Goal: Transaction & Acquisition: Subscribe to service/newsletter

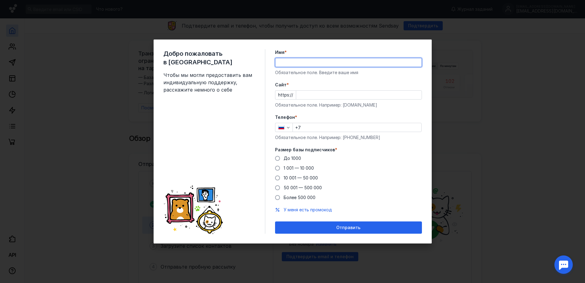
click at [305, 62] on input "Имя *" at bounding box center [349, 62] width 146 height 9
click at [333, 62] on input "[PERSON_NAME]" at bounding box center [349, 62] width 146 height 9
type input "[PERSON_NAME]"
click at [347, 60] on input "[PERSON_NAME]" at bounding box center [349, 62] width 146 height 9
drag, startPoint x: 347, startPoint y: 61, endPoint x: 132, endPoint y: 76, distance: 215.5
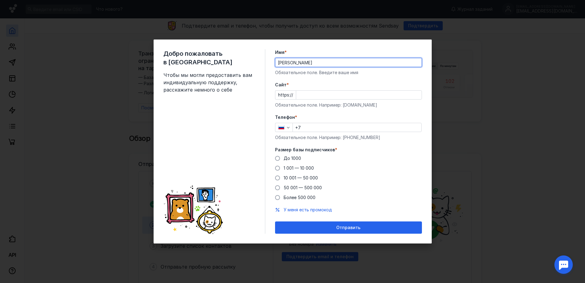
click at [135, 76] on div "Добро пожаловать в Sendsay Чтобы мы могли предоставить вам индивидуальную подде…" at bounding box center [292, 141] width 585 height 283
click at [295, 74] on div "Имя * Обязательное поле. Введите ваше имя" at bounding box center [348, 62] width 147 height 26
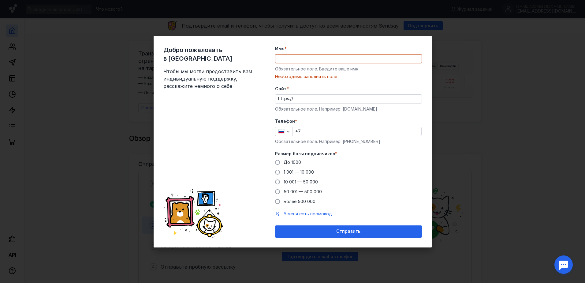
click at [292, 60] on input "Имя *" at bounding box center [349, 59] width 146 height 9
paste input "[PERSON_NAME]"
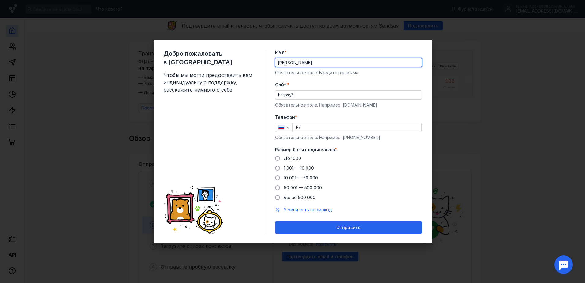
click at [397, 72] on div "Обязательное поле. Введите ваше имя" at bounding box center [348, 73] width 147 height 6
click at [325, 64] on input "[PERSON_NAME]" at bounding box center [349, 62] width 146 height 9
type input "[PERSON_NAME]"
click at [306, 94] on input "Cайт *" at bounding box center [359, 95] width 126 height 9
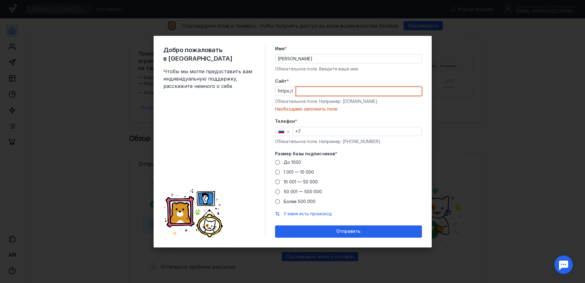
paste input "[DOMAIN_NAME][URL]"
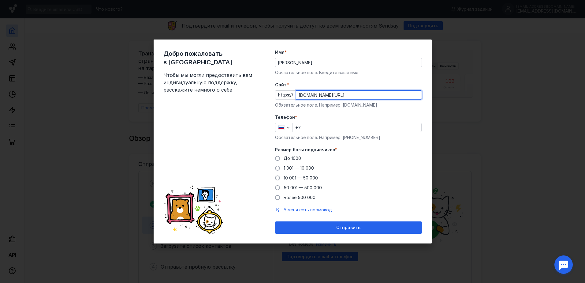
type input "[DOMAIN_NAME][URL]"
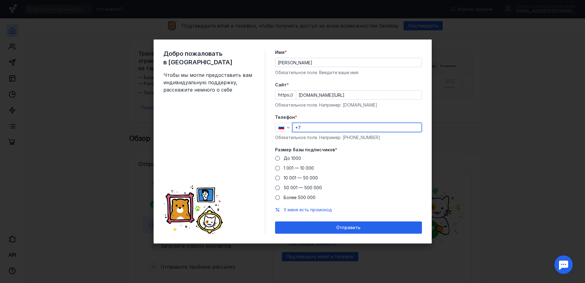
click at [312, 131] on input "+7" at bounding box center [357, 127] width 129 height 9
click at [347, 122] on div "Телефон * [PHONE_NUMBER] Обязательное поле. Например: [PHONE_NUMBER]" at bounding box center [348, 127] width 147 height 26
click at [344, 126] on input "[PHONE_NUMBER]" at bounding box center [357, 127] width 129 height 9
click at [343, 126] on input "[PHONE_NUMBER]" at bounding box center [357, 127] width 129 height 9
drag, startPoint x: 343, startPoint y: 126, endPoint x: 171, endPoint y: 121, distance: 171.8
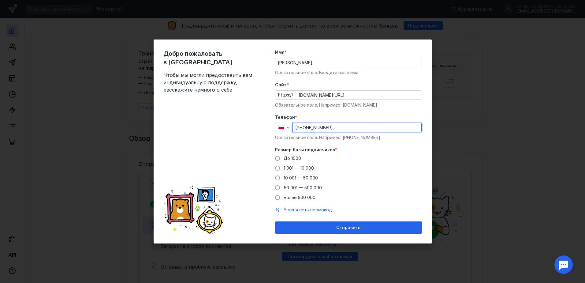
click at [205, 117] on div "Добро пожаловать в Sendsay Чтобы мы могли предоставить вам индивидуальную подде…" at bounding box center [293, 142] width 278 height 204
type input "[PHONE_NUMBER]"
drag, startPoint x: 294, startPoint y: 196, endPoint x: 299, endPoint y: 194, distance: 5.5
click at [294, 194] on div "Более 500 000" at bounding box center [300, 197] width 32 height 6
click at [0, 0] on input "Более 500 000" at bounding box center [0, 0] width 0 height 0
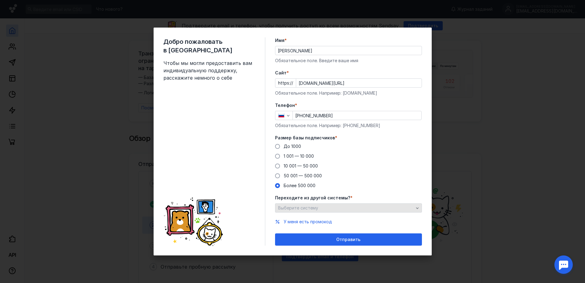
click at [309, 204] on div "Переходите из другой системы? * Выберите систему" at bounding box center [348, 204] width 147 height 18
click at [306, 207] on span "Выберите систему" at bounding box center [298, 207] width 40 height 5
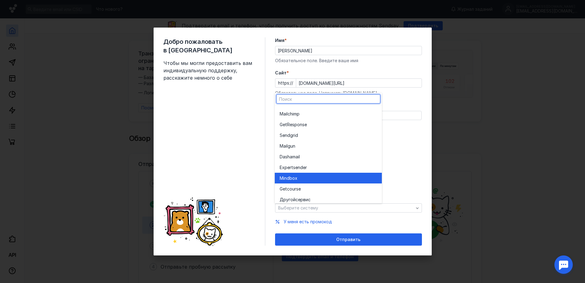
scroll to position [34, 0]
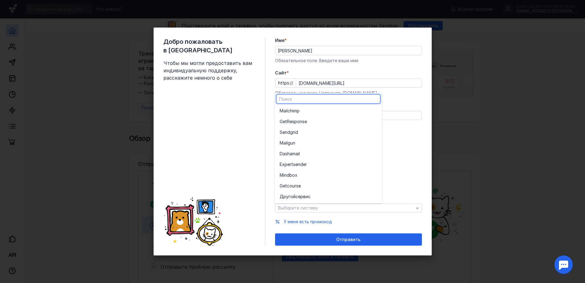
click at [403, 161] on div "До [DATE] 1 001 — 10 000 10 001 — 50 000 50 001 — 500 000 Более 500 000" at bounding box center [348, 165] width 147 height 45
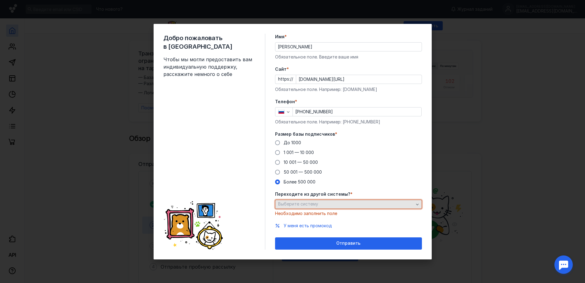
click at [320, 203] on div "Выберите систему" at bounding box center [346, 203] width 139 height 5
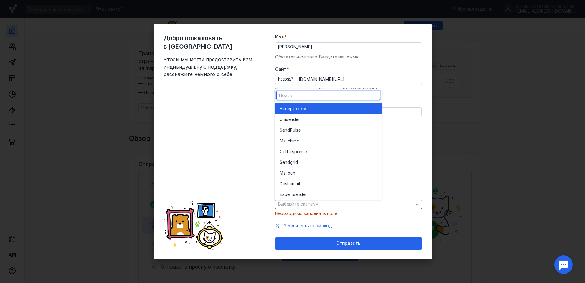
click at [305, 107] on span "перехожу" at bounding box center [295, 109] width 21 height 6
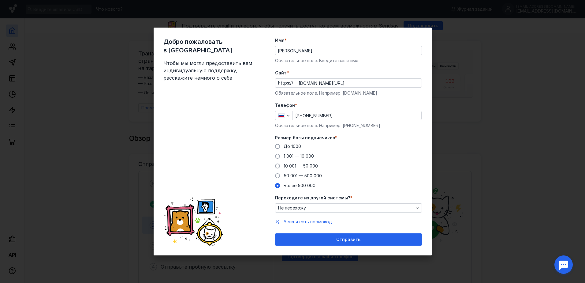
click at [332, 241] on div "Отправить" at bounding box center [348, 239] width 141 height 5
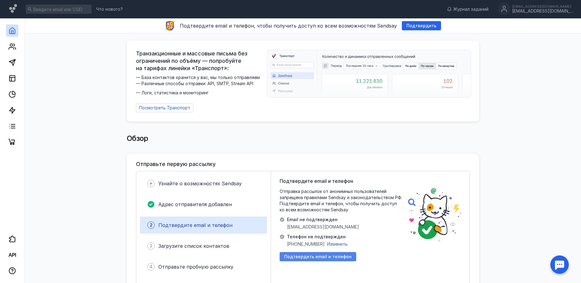
click at [311, 255] on span "Подтвердить email и телефон" at bounding box center [317, 256] width 67 height 5
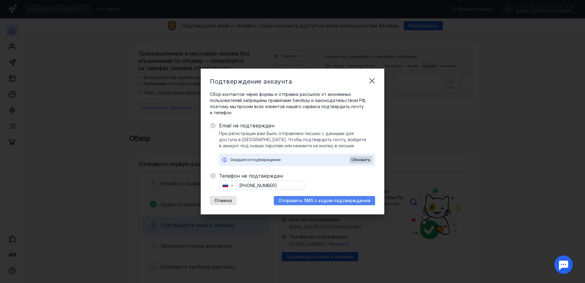
click at [303, 201] on span "Отправить SMS с кодом подтверждения" at bounding box center [325, 200] width 92 height 5
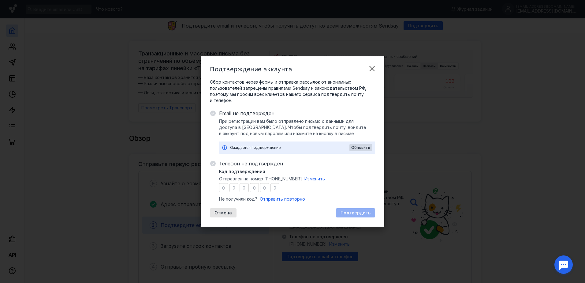
type input "5"
type input "4"
type input "8"
type input "5"
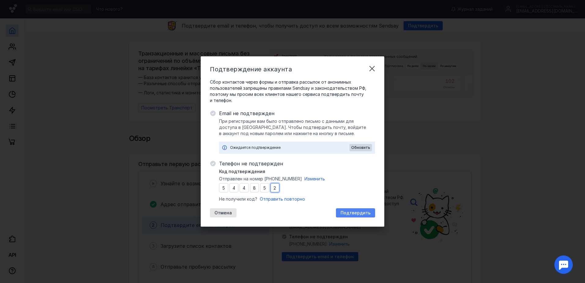
type input "2"
click at [369, 209] on div "Подтвердить" at bounding box center [355, 212] width 39 height 9
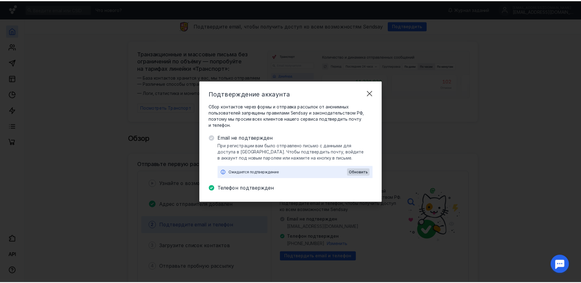
scroll to position [0, 0]
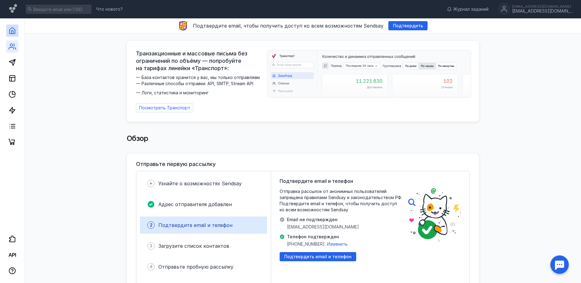
click at [14, 50] on link at bounding box center [12, 46] width 12 height 12
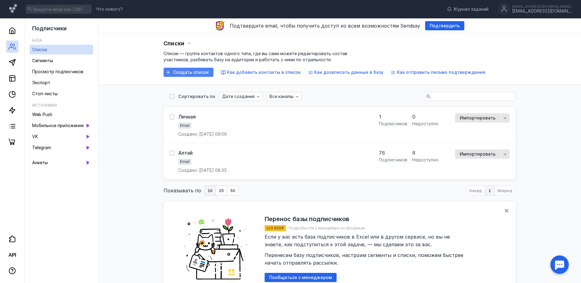
click at [199, 75] on div "Создать список" at bounding box center [189, 72] width 50 height 9
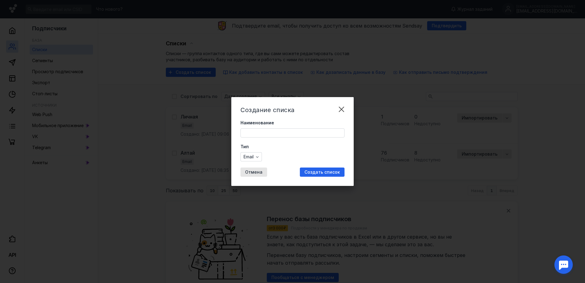
click at [258, 135] on input "Наименование" at bounding box center [292, 133] width 103 height 9
type input "Алтай 2"
click at [329, 171] on span "Создать список" at bounding box center [323, 172] width 36 height 5
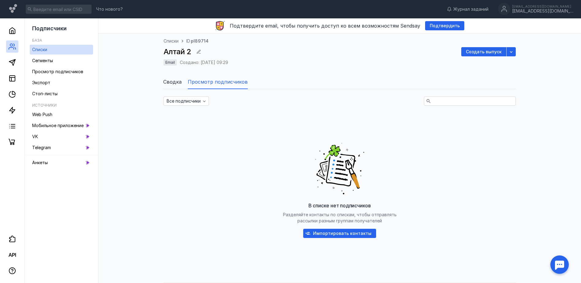
click at [356, 241] on div "В списке нет подписчиков Разделяйте контакты по спискам, чтобы отправлять рассы…" at bounding box center [340, 188] width 352 height 153
click at [351, 232] on span "Импортировать контакты" at bounding box center [342, 233] width 58 height 5
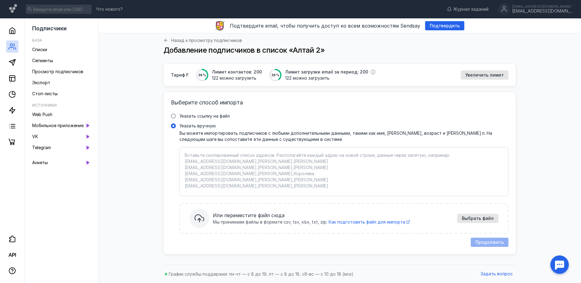
click at [182, 150] on div "Вставьте скопированный список адресов. Располагайте каждый адрес на новой строк…" at bounding box center [343, 171] width 329 height 49
click at [0, 0] on input "Указать вручную" at bounding box center [0, 0] width 0 height 0
click at [191, 151] on div "Вставьте скопированный список адресов. Располагайте каждый адрес на новой строк…" at bounding box center [343, 171] width 329 height 49
click at [0, 0] on input "Указать вручную" at bounding box center [0, 0] width 0 height 0
click at [393, 181] on textarea "Указать вручную Вы можете импортировать подписчиков с любыми дополнительными да…" at bounding box center [344, 171] width 318 height 39
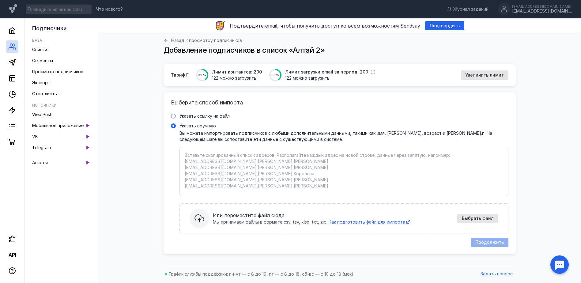
paste textarea "loremipsu@dolor-sitam.co adi@elits-doeius.te inc@utlab-etdol.ma ali@enima-minim…"
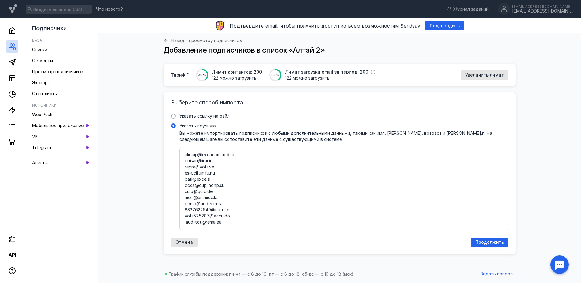
scroll to position [307, 0]
type textarea "loremipsu@dolor-sitam.co adi@elits-doeius.te inc@utlab-etdol.ma ali@enima-minim…"
drag, startPoint x: 498, startPoint y: 212, endPoint x: 500, endPoint y: 198, distance: 13.3
click at [500, 195] on textarea "Указать вручную Вы можете импортировать подписчиков с любыми дополнительными да…" at bounding box center [344, 188] width 318 height 73
click at [438, 218] on textarea "Указать вручную Вы можете импортировать подписчиков с любыми дополнительными да…" at bounding box center [344, 188] width 318 height 73
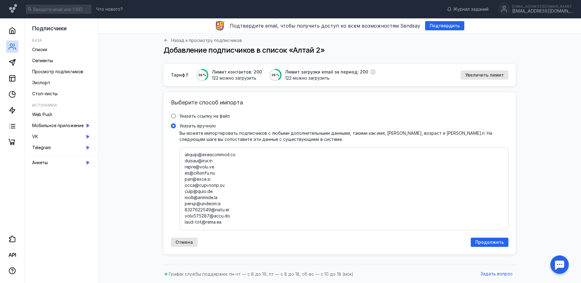
click at [480, 247] on div "Выберите способ импорта Указать ссылку на файл Ссылка на файл * Выбрать файл Мы…" at bounding box center [340, 173] width 352 height 162
click at [492, 244] on span "Продолжить" at bounding box center [489, 242] width 28 height 5
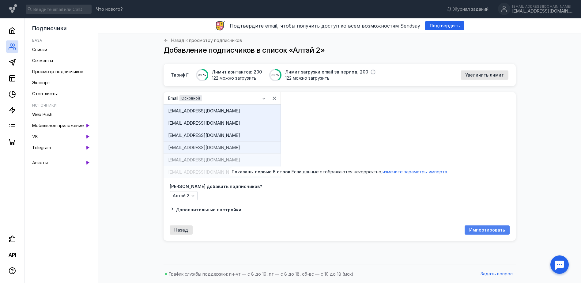
click at [480, 231] on span "Импортировать" at bounding box center [487, 230] width 36 height 5
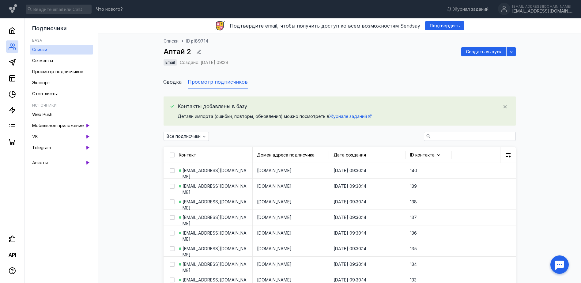
click at [482, 51] on span "Создать выпуск" at bounding box center [484, 51] width 36 height 5
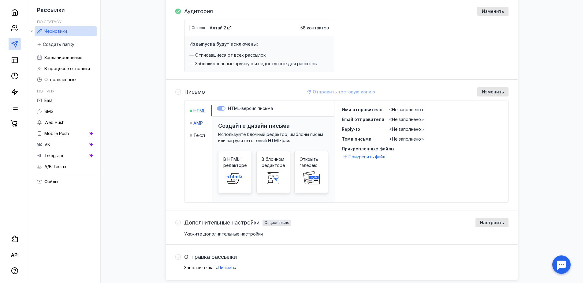
scroll to position [99, 0]
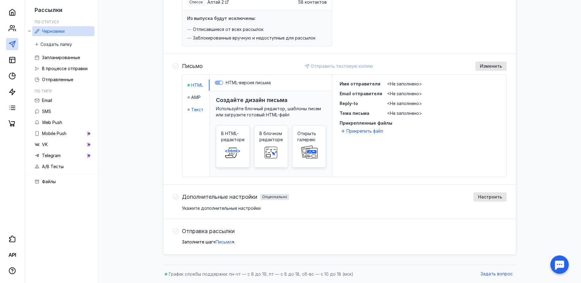
click at [192, 110] on span "Текст" at bounding box center [197, 110] width 12 height 6
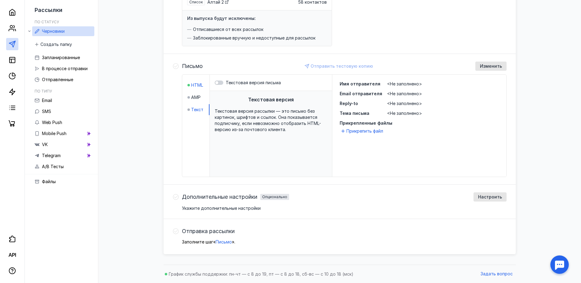
click at [194, 87] on span "HTML" at bounding box center [197, 85] width 12 height 6
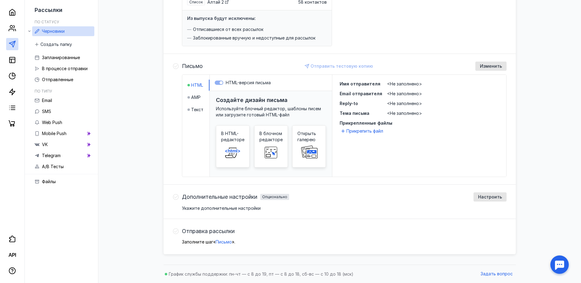
click at [234, 154] on icon at bounding box center [233, 152] width 20 height 12
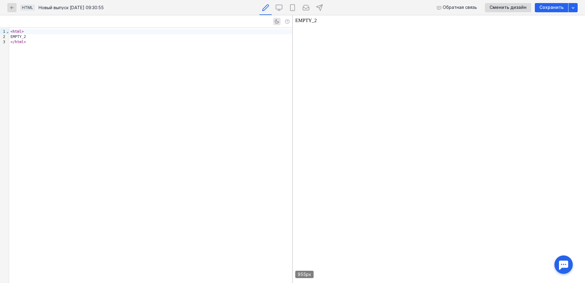
click at [555, 7] on span "Сохранить" at bounding box center [552, 7] width 24 height 5
drag, startPoint x: 574, startPoint y: 8, endPoint x: 570, endPoint y: 12, distance: 5.6
click at [574, 8] on icon "button" at bounding box center [573, 7] width 5 height 5
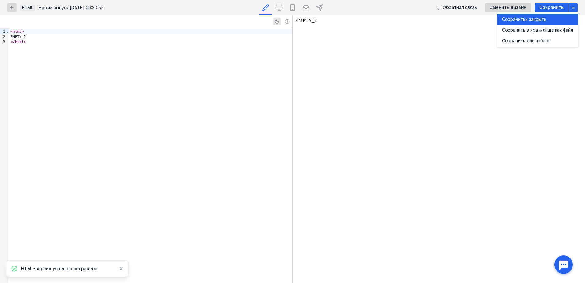
click at [550, 19] on div "Сохранить и закрыть" at bounding box center [537, 19] width 71 height 6
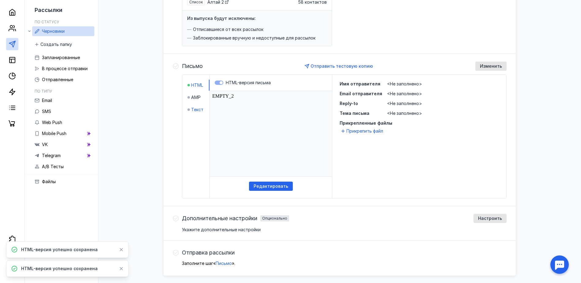
click at [191, 110] on span "Текст" at bounding box center [197, 110] width 12 height 6
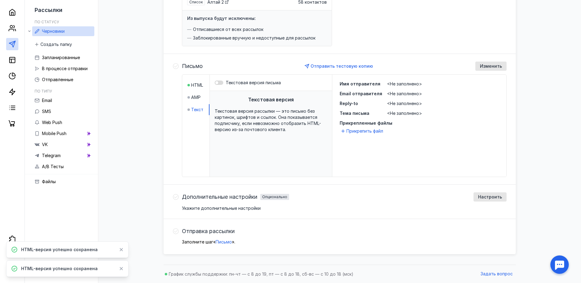
click at [218, 83] on div at bounding box center [216, 82] width 3 height 3
click at [215, 83] on input "Текстовая версия письма" at bounding box center [215, 83] width 0 height 0
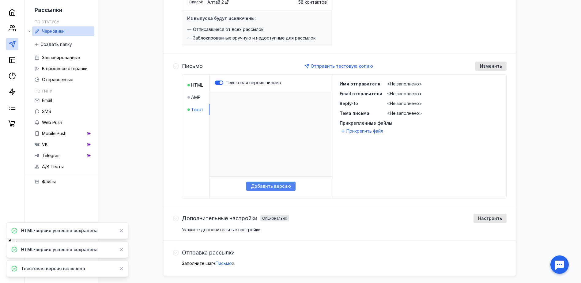
click at [272, 189] on span "Добавить версию" at bounding box center [271, 186] width 40 height 5
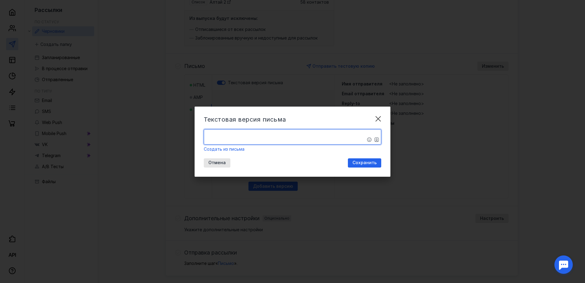
click at [219, 137] on textarea "​" at bounding box center [292, 137] width 177 height 15
paste textarea "Loremi dolo! Sitametco Adi elitsedd eiusmod tem incididuntutl etdolore. MA «Ali…"
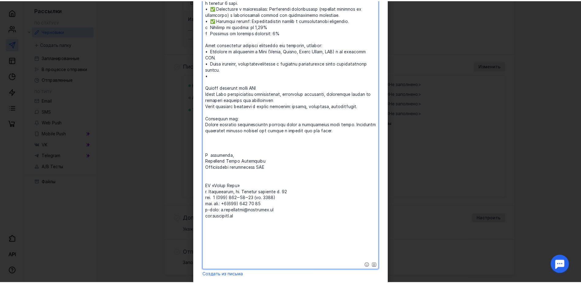
scroll to position [167, 0]
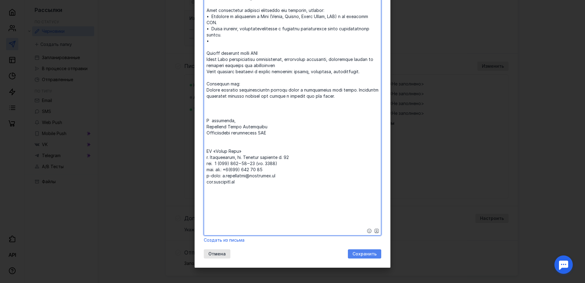
type textarea "​Loremi dolo! Sitametco Adi elitsedd eiusmod tem incididuntutl etdolore. MA «Al…"
click at [364, 254] on span "Сохранить" at bounding box center [365, 253] width 24 height 5
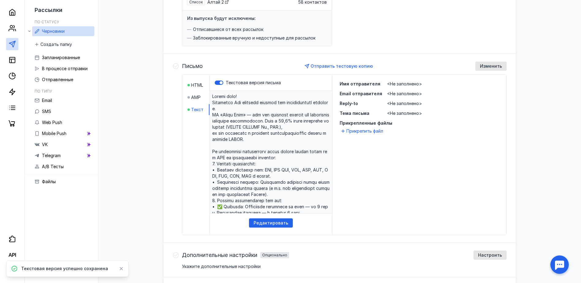
click at [399, 83] on span "<Не заполнено>" at bounding box center [404, 83] width 35 height 5
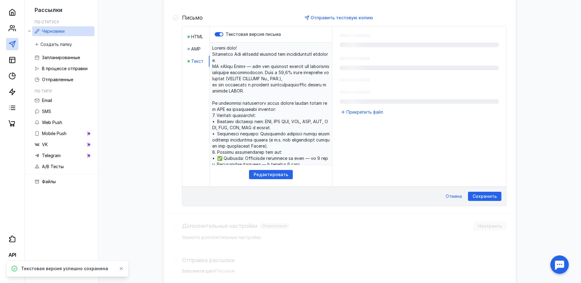
scroll to position [153, 0]
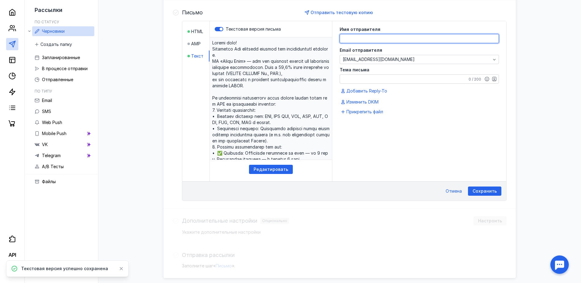
click at [362, 40] on textarea at bounding box center [419, 38] width 159 height 9
click at [355, 40] on textarea at bounding box center [419, 38] width 159 height 9
click at [354, 40] on textarea at bounding box center [419, 38] width 159 height 9
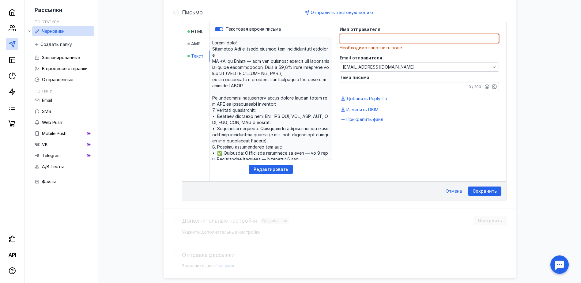
paste textarea "[PERSON_NAME]"
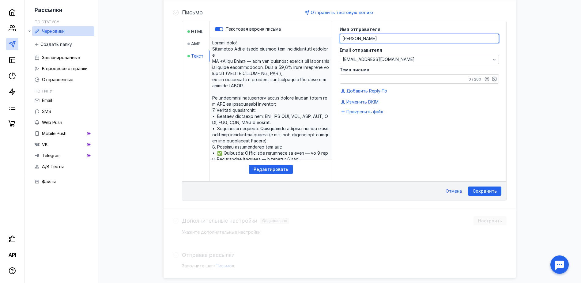
type textarea "[PERSON_NAME]"
click at [368, 80] on textarea "Тема письма" at bounding box center [419, 79] width 159 height 9
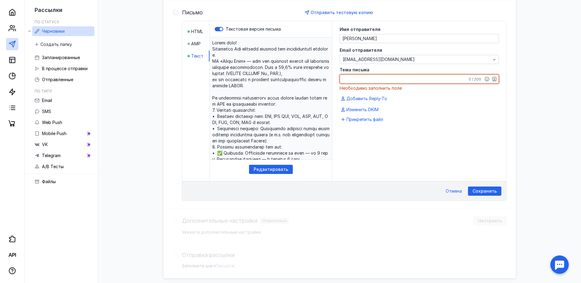
paste textarea "Сотрудничество по ВЭД: Проведение платежей в USD, CNY и других валютах"
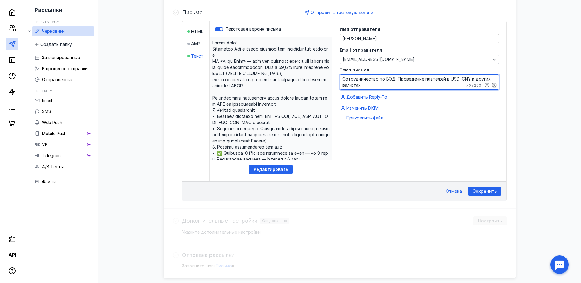
type textarea "Сотрудничество по ВЭД: Проведение платежей в USD, CNY и других валютах"
click at [404, 144] on div "Имя отправителя [PERSON_NAME] [PERSON_NAME] Email отправителя [EMAIL_ADDRESS][D…" at bounding box center [419, 101] width 174 height 160
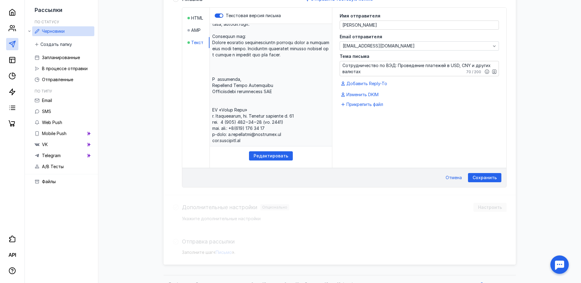
scroll to position [177, 0]
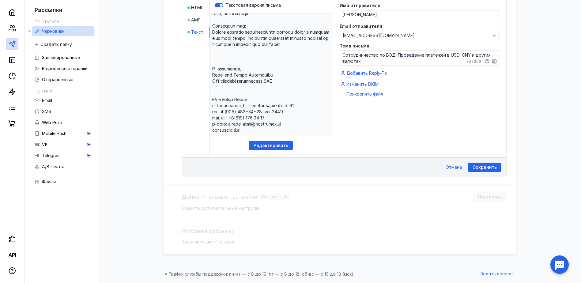
click at [488, 166] on span "Сохранить" at bounding box center [484, 167] width 24 height 5
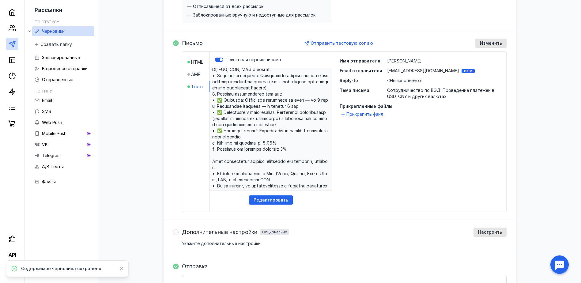
scroll to position [66, 0]
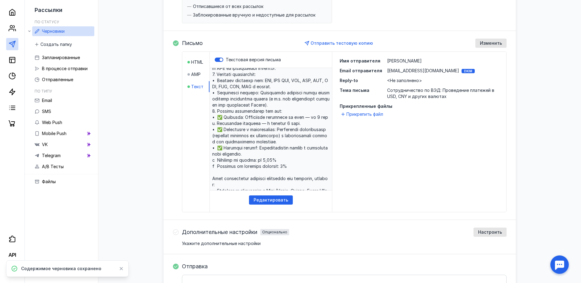
click at [415, 148] on div "Имя отправителя [PERSON_NAME] [PERSON_NAME] Email отправителя [EMAIL_ADDRESS][D…" at bounding box center [419, 132] width 174 height 160
click at [351, 111] on div "Прикрепить файл" at bounding box center [363, 114] width 46 height 7
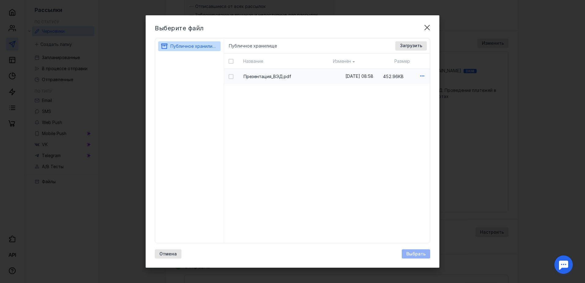
click at [421, 75] on icon "button" at bounding box center [422, 76] width 6 height 6
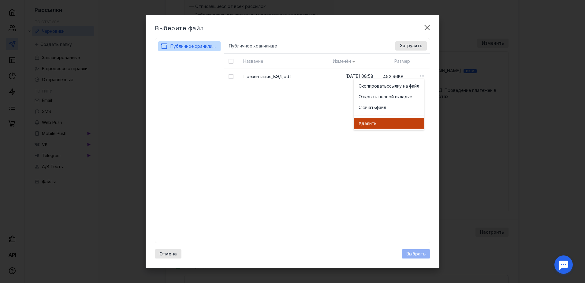
click at [378, 123] on div "Удал ить" at bounding box center [389, 123] width 61 height 6
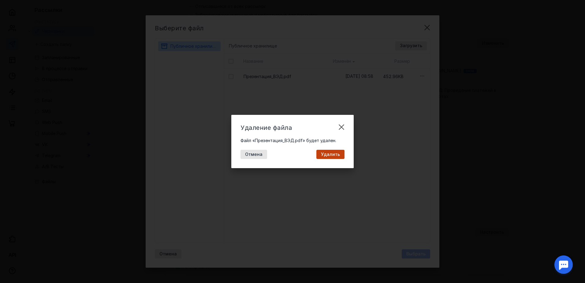
click at [330, 156] on span "Удалить" at bounding box center [330, 154] width 19 height 5
checkbox input "true"
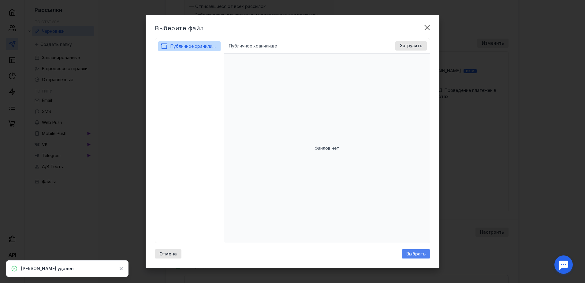
click at [418, 253] on span "Выбрать" at bounding box center [416, 253] width 19 height 5
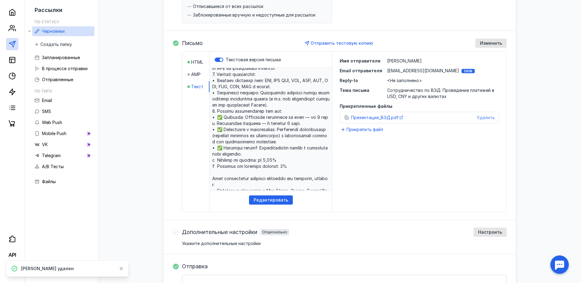
click at [486, 119] on span "Удалить" at bounding box center [486, 117] width 18 height 5
click at [367, 114] on span "Прикрепить файл" at bounding box center [364, 114] width 37 height 6
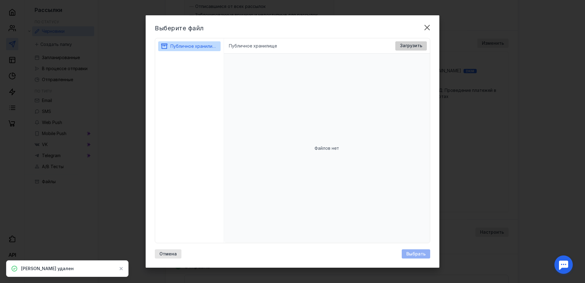
click at [404, 47] on span "Загрузить" at bounding box center [411, 45] width 22 height 5
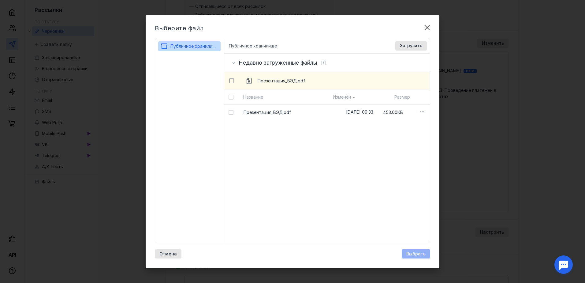
click at [231, 82] on icon at bounding box center [232, 81] width 4 height 4
checkbox input "true"
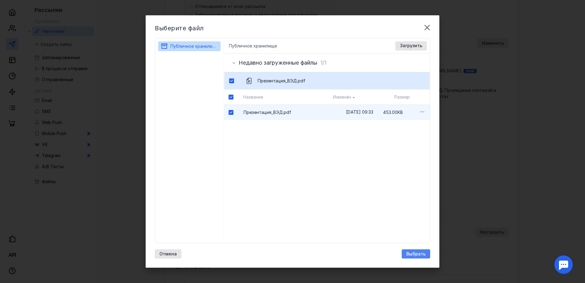
click at [423, 254] on span "Выбрать" at bounding box center [416, 253] width 19 height 5
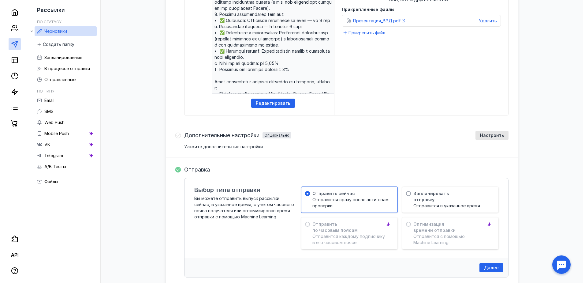
scroll to position [251, 0]
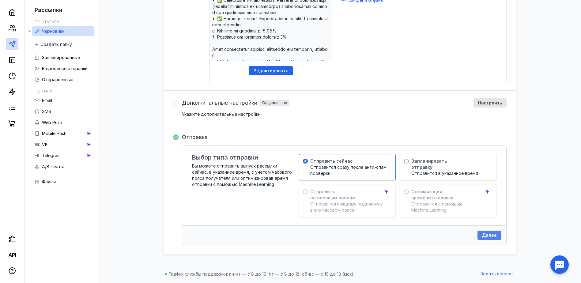
click at [489, 236] on span "Далее" at bounding box center [489, 235] width 15 height 5
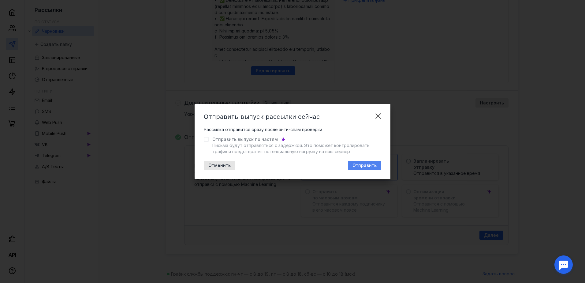
click at [358, 167] on span "Отправить" at bounding box center [365, 165] width 24 height 5
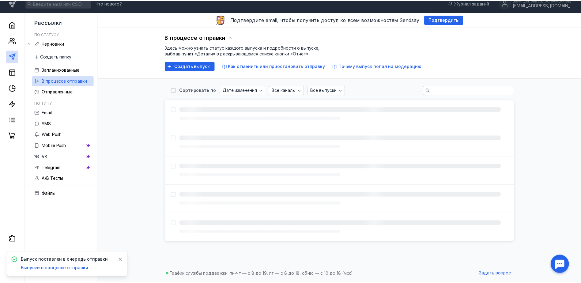
scroll to position [6, 0]
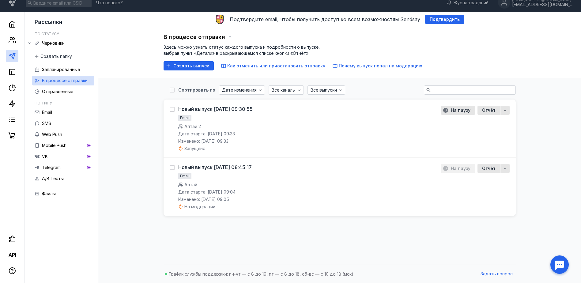
click at [573, 191] on div "Сортировать по Дате изменения Все каналы Все выпуски Новый выпуск [DATE] 09:30:…" at bounding box center [339, 169] width 470 height 183
click at [573, 189] on div "Сортировать по Дате изменения Все каналы Все выпуски Новый выпуск [DATE] 09:30:…" at bounding box center [339, 169] width 470 height 183
click at [16, 39] on link at bounding box center [12, 40] width 12 height 12
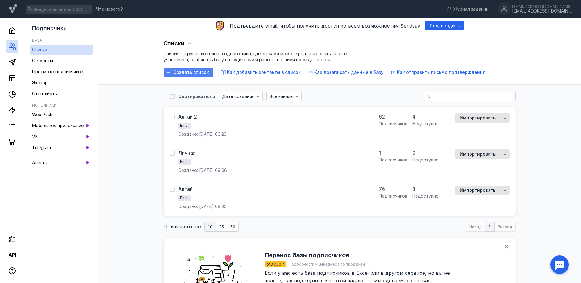
click at [187, 71] on span "Создать список" at bounding box center [191, 72] width 36 height 5
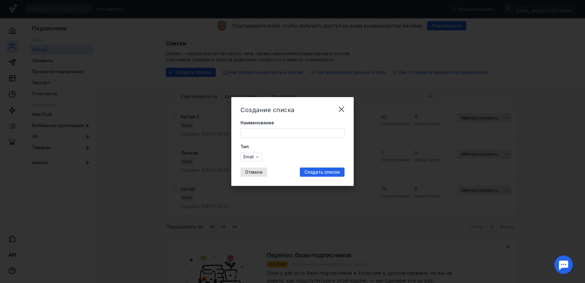
click at [277, 128] on div "Наименование" at bounding box center [293, 129] width 104 height 18
click at [259, 131] on input "Наименование" at bounding box center [292, 133] width 103 height 9
paste input "[EMAIL_ADDRESS][DOMAIN_NAME] [EMAIL_ADDRESS][DOMAIN_NAME] [EMAIL_ADDRESS][DOMAI…"
type input "[EMAIL_ADDRESS][DOMAIN_NAME] [EMAIL_ADDRESS][DOMAIN_NAME] [EMAIL_ADDRESS][DOMAI…"
type input "Алтай3"
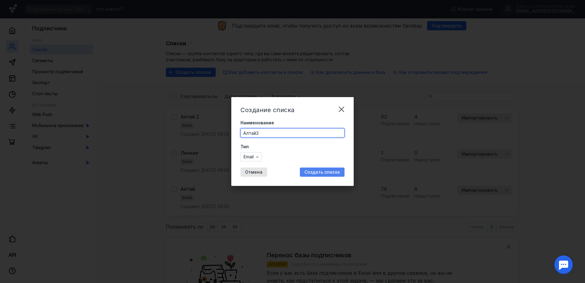
click at [333, 173] on span "Создать список" at bounding box center [323, 172] width 36 height 5
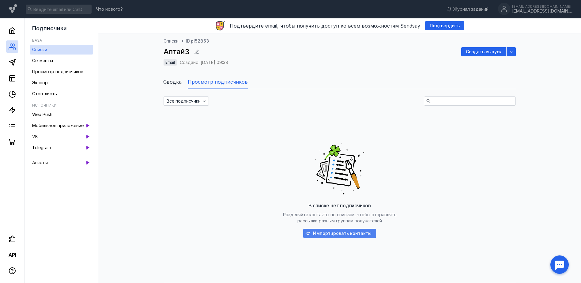
click at [343, 230] on div "Импортировать контакты" at bounding box center [339, 233] width 73 height 9
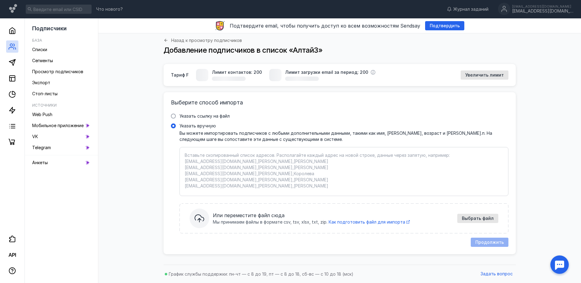
click at [225, 132] on div "Вы можете импортировать подписчиков с любыми дополнительными данными, такими ка…" at bounding box center [343, 180] width 329 height 100
click at [0, 0] on input "Указать вручную" at bounding box center [0, 0] width 0 height 0
click at [194, 154] on textarea "Указать вручную Вы можете импортировать подписчиков с любыми дополнительными да…" at bounding box center [344, 171] width 318 height 39
paste textarea "[EMAIL_ADDRESS][DOMAIN_NAME] [EMAIL_ADDRESS][DOMAIN_NAME] [EMAIL_ADDRESS][DOMAI…"
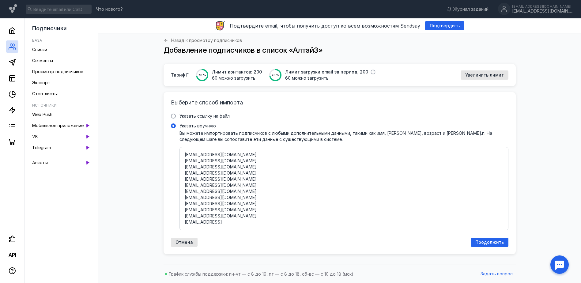
scroll to position [227, 0]
drag, startPoint x: 271, startPoint y: 222, endPoint x: 157, endPoint y: 222, distance: 113.9
click at [157, 222] on div "Тариф F 70 % Лимит контактов: 200 60 можно загрузить 70 % Лимит загрузки email …" at bounding box center [339, 163] width 470 height 198
type textarea "[EMAIL_ADDRESS][DOMAIN_NAME] [EMAIL_ADDRESS][DOMAIN_NAME] [EMAIL_ADDRESS][DOMAI…"
click at [485, 240] on span "Продолжить" at bounding box center [489, 242] width 28 height 5
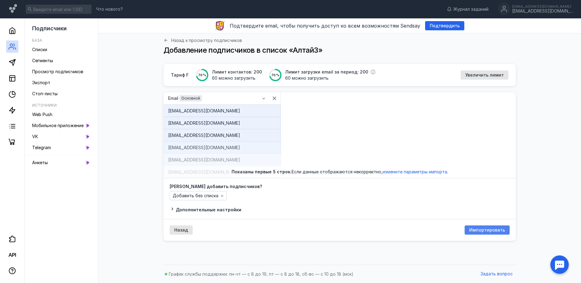
click at [491, 230] on span "Импортировать" at bounding box center [487, 230] width 36 height 5
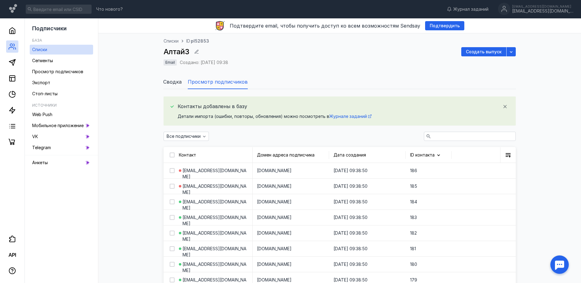
click at [310, 71] on div "Списки ID pl52853 Алтай3 Создать выпуск Email Создано: [DATE] 09:38" at bounding box center [340, 55] width 352 height 35
click at [301, 75] on ul "Сводка Просмотр подписчиков" at bounding box center [339, 81] width 353 height 15
click at [288, 88] on ul "Сводка Просмотр подписчиков" at bounding box center [339, 81] width 353 height 15
drag, startPoint x: 354, startPoint y: 79, endPoint x: 360, endPoint y: 84, distance: 8.1
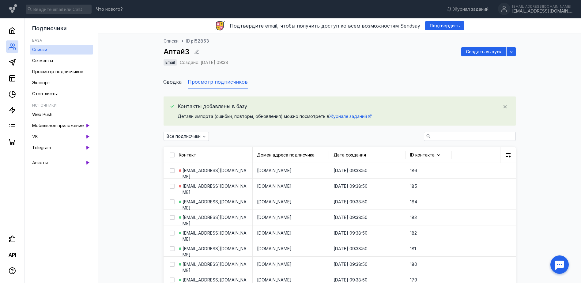
click at [355, 79] on ul "Сводка Просмотр подписчиков" at bounding box center [339, 81] width 353 height 15
click at [168, 88] on li "Сводка" at bounding box center [172, 81] width 18 height 15
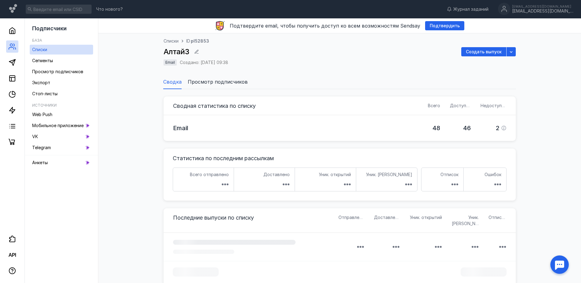
click at [171, 83] on span "Сводка" at bounding box center [172, 81] width 18 height 7
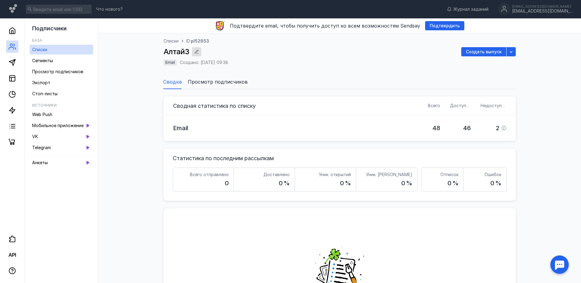
click at [195, 49] on icon "button" at bounding box center [196, 51] width 5 height 5
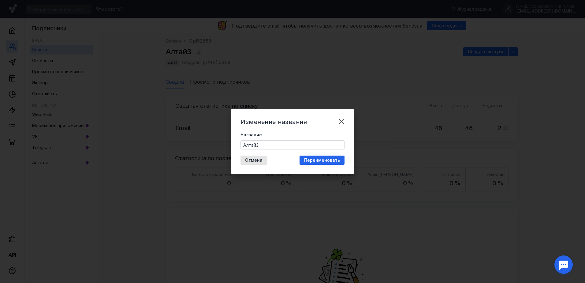
click at [200, 53] on div "Изменение названия Название Алтай3 Отмена Переименовать" at bounding box center [292, 141] width 585 height 283
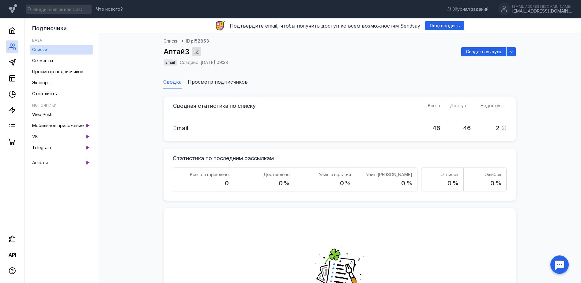
click at [195, 49] on div "button" at bounding box center [197, 52] width 6 height 6
drag, startPoint x: 336, startPoint y: 119, endPoint x: 332, endPoint y: 119, distance: 3.7
click at [281, 81] on ul "Сводка Просмотр подписчиков" at bounding box center [339, 81] width 353 height 15
click at [213, 81] on span "Просмотр подписчиков" at bounding box center [218, 81] width 60 height 7
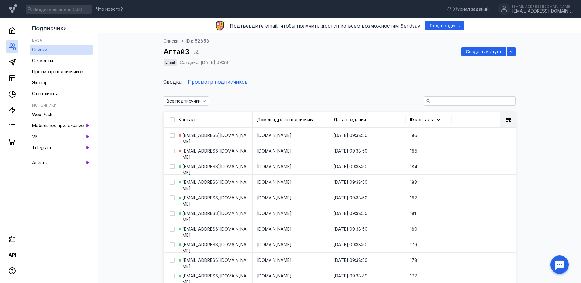
click at [511, 121] on icon at bounding box center [508, 120] width 6 height 6
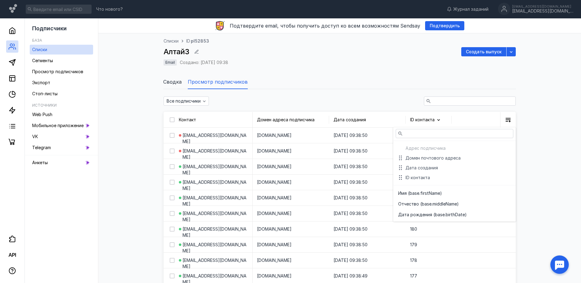
click at [388, 75] on ul "Сводка Просмотр подписчиков" at bounding box center [339, 81] width 353 height 15
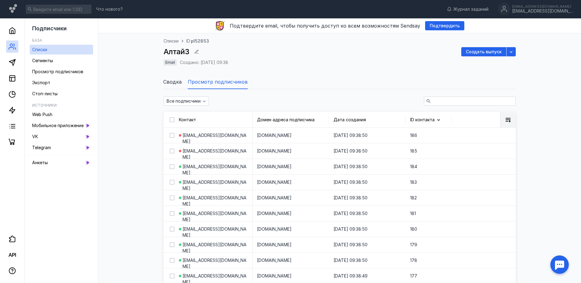
click at [507, 119] on icon at bounding box center [508, 120] width 5 height 4
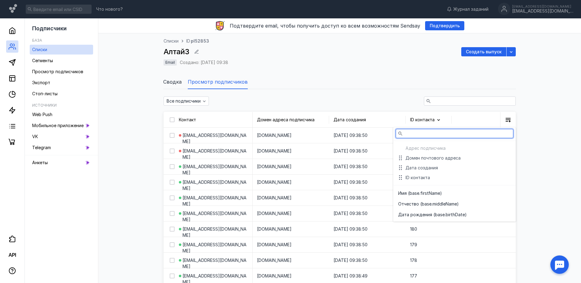
click at [378, 48] on div "Алтай3 Создать выпуск" at bounding box center [340, 51] width 352 height 9
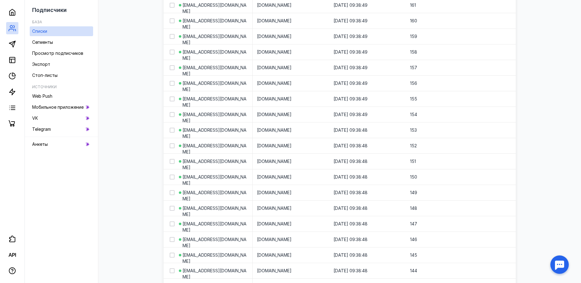
scroll to position [641, 0]
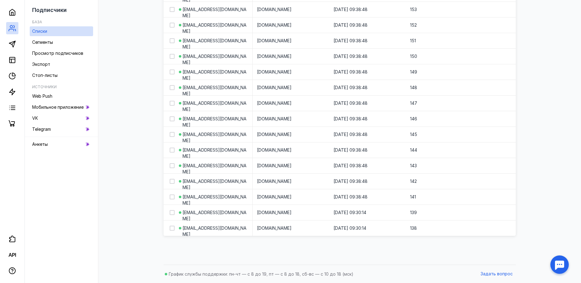
drag, startPoint x: 463, startPoint y: 250, endPoint x: 454, endPoint y: 264, distance: 16.7
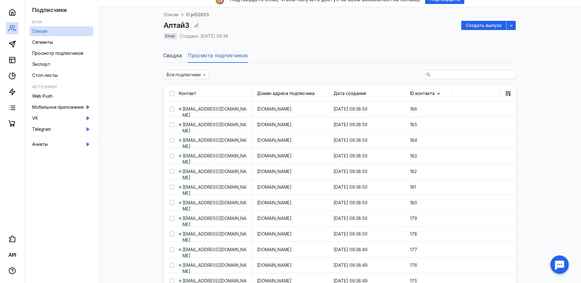
scroll to position [0, 0]
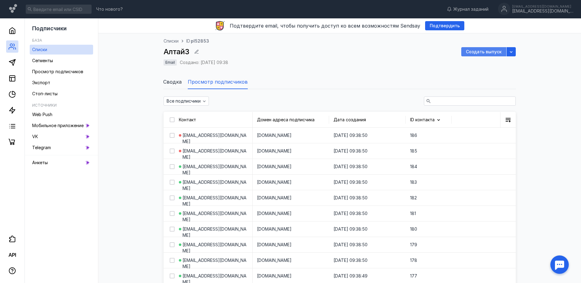
click at [483, 54] on span "Создать выпуск" at bounding box center [484, 51] width 36 height 5
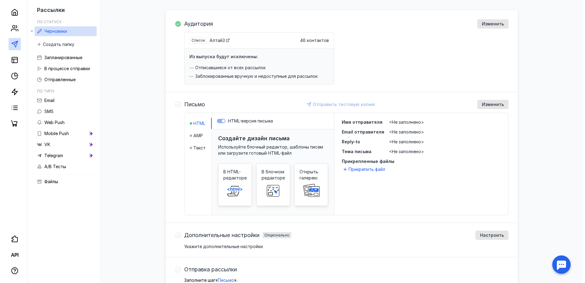
scroll to position [61, 0]
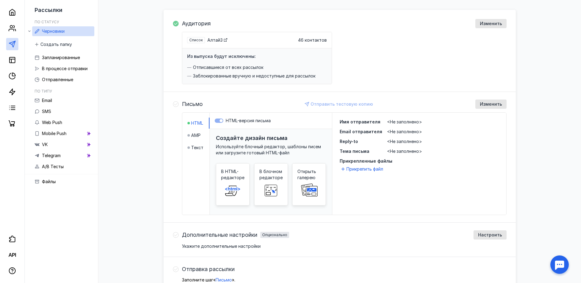
click at [175, 102] on icon at bounding box center [176, 104] width 6 height 6
click at [218, 120] on label "HTML-версия письма" at bounding box center [271, 121] width 112 height 6
click at [194, 146] on span "Текст" at bounding box center [197, 148] width 12 height 6
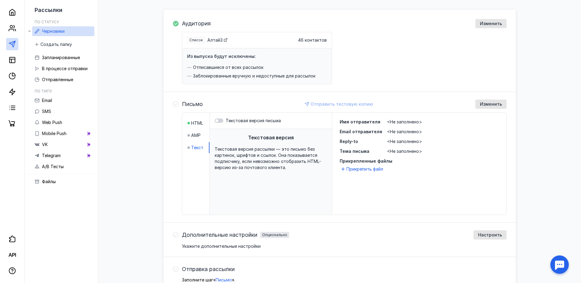
click at [237, 125] on div "Текстовая версия письма" at bounding box center [271, 121] width 122 height 16
click at [214, 120] on div "Текстовая версия письма" at bounding box center [271, 121] width 122 height 16
click at [218, 121] on div at bounding box center [216, 120] width 3 height 3
click at [215, 121] on input "Текстовая версия письма" at bounding box center [215, 121] width 0 height 0
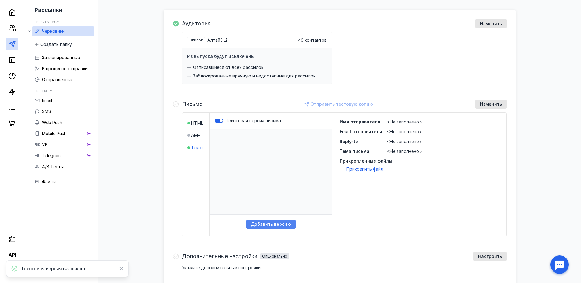
click at [273, 228] on div "​ Добавить версию" at bounding box center [271, 182] width 122 height 107
click at [283, 220] on div "Добавить версию" at bounding box center [270, 224] width 49 height 9
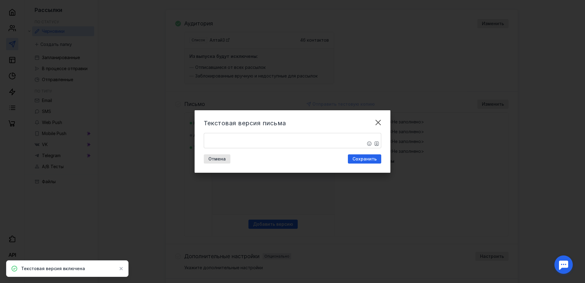
click at [257, 134] on textarea "​" at bounding box center [292, 140] width 177 height 15
paste textarea "[EMAIL_ADDRESS][DOMAIN_NAME] [EMAIL_ADDRESS][DOMAIN_NAME] [EMAIL_ADDRESS][DOMAI…"
type textarea "​[EMAIL_ADDRESS][DOMAIN_NAME] [EMAIL_ADDRESS][DOMAIN_NAME] [EMAIL_ADDRESS][DOMA…"
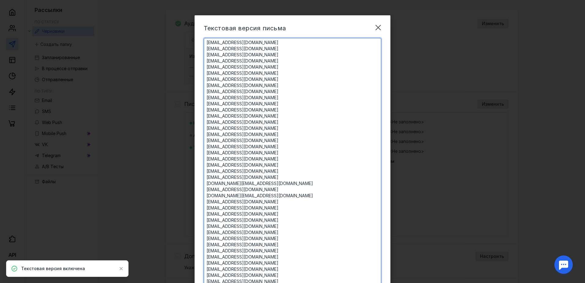
drag, startPoint x: 213, startPoint y: 280, endPoint x: 179, endPoint y: -32, distance: 313.5
click at [179, 0] on html "Что нового? Журнал заданий [EMAIL_ADDRESS][DOMAIN_NAME] [DOMAIN_NAME][EMAIL_ADD…" at bounding box center [292, 141] width 585 height 404
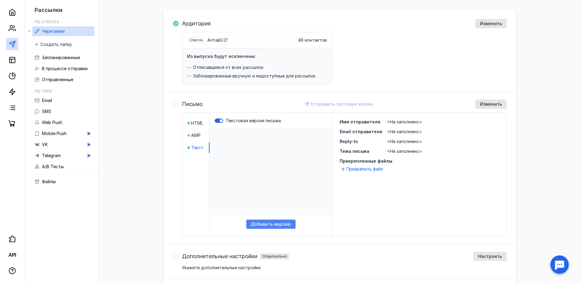
click at [275, 225] on span "Добавить версию" at bounding box center [271, 224] width 40 height 5
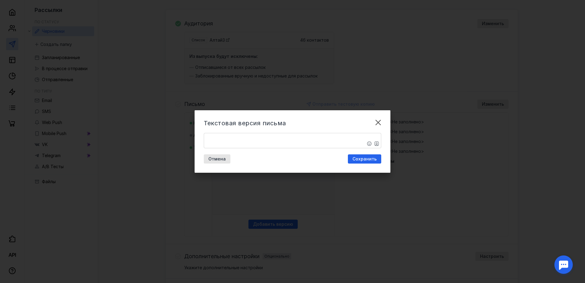
click at [227, 143] on textarea "​" at bounding box center [292, 140] width 177 height 15
paste textarea "Loremi dolo! Sitametco Adi elitsedd eiusmod tem incididuntutl etdolore. MA «Ali…"
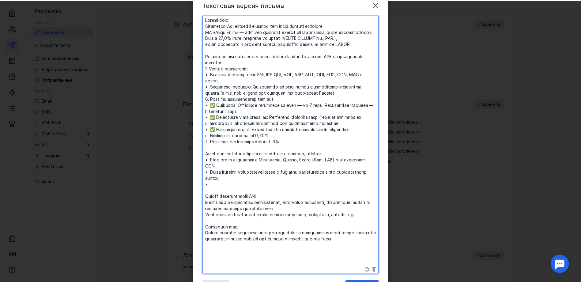
scroll to position [55, 0]
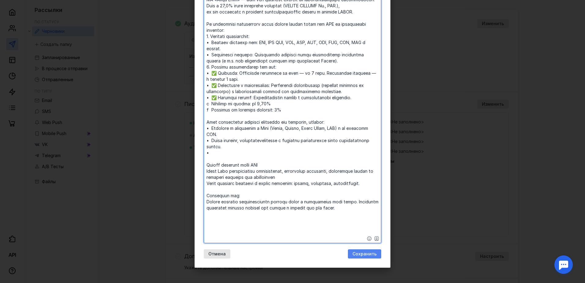
type textarea "​Loremi dolo! Sitametco Adi elitsedd eiusmod tem incididuntutl etdolore. MA «Al…"
click at [370, 253] on span "Сохранить" at bounding box center [365, 253] width 24 height 5
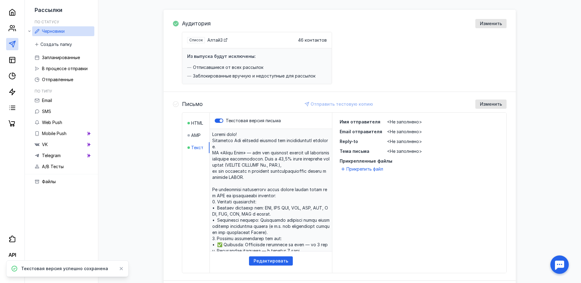
click at [401, 121] on span "<Не заполнено>" at bounding box center [404, 121] width 35 height 5
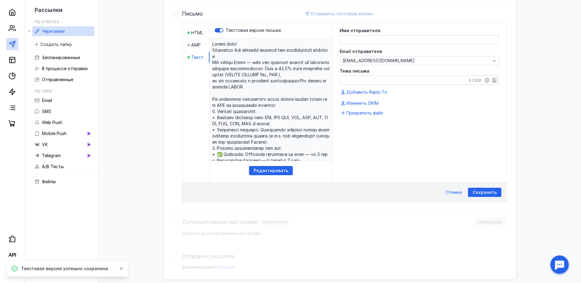
scroll to position [153, 0]
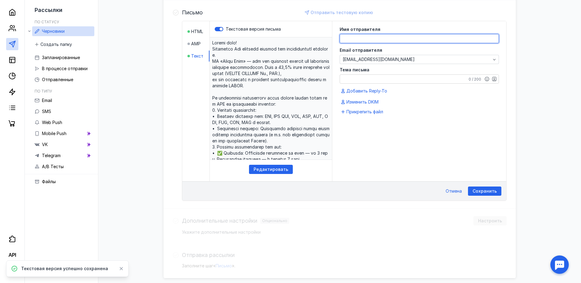
click at [365, 34] on textarea at bounding box center [419, 38] width 159 height 9
paste textarea "[PERSON_NAME] <[EMAIL_ADDRESS][DOMAIN_NAME]>"
drag, startPoint x: 472, startPoint y: 37, endPoint x: 417, endPoint y: 45, distance: 55.4
click at [404, 41] on textarea "[PERSON_NAME] <[EMAIL_ADDRESS][DOMAIN_NAME]>" at bounding box center [419, 38] width 159 height 9
type textarea "[PERSON_NAME]"
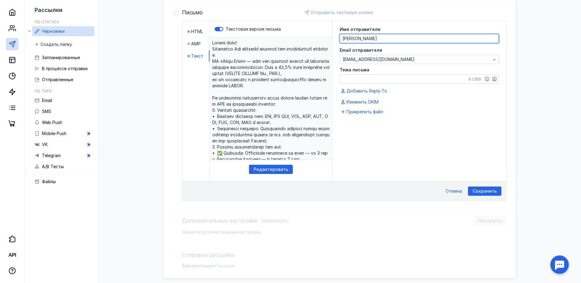
click at [390, 79] on textarea "Тема письма" at bounding box center [419, 79] width 159 height 9
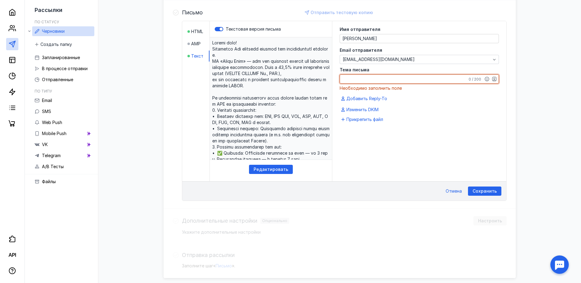
paste textarea "Сотрудничество по ВЭД: Проведение платежей в USD, CNY и других валютах"
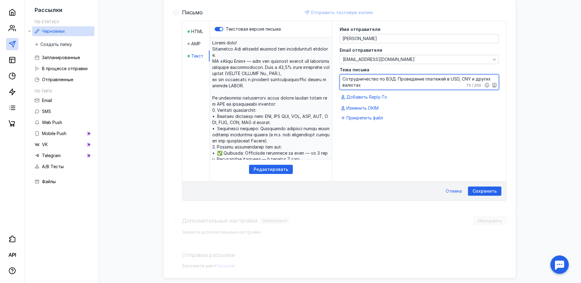
type textarea "Сотрудничество по ВЭД: Проведение платежей в USD, CNY и других валютах"
click at [418, 148] on div "Имя отправителя [PERSON_NAME] [PERSON_NAME] Email отправителя [EMAIL_ADDRESS][D…" at bounding box center [419, 101] width 174 height 160
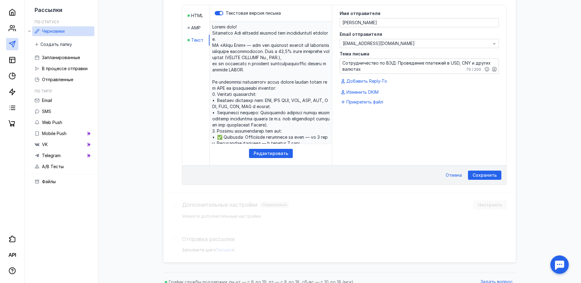
scroll to position [177, 0]
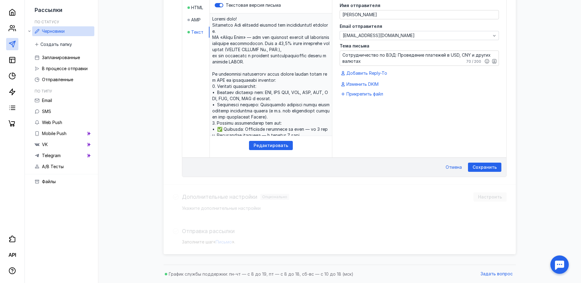
click at [479, 165] on span "Сохранить" at bounding box center [484, 167] width 24 height 5
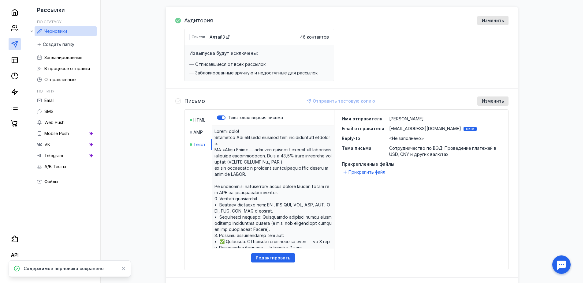
scroll to position [66, 0]
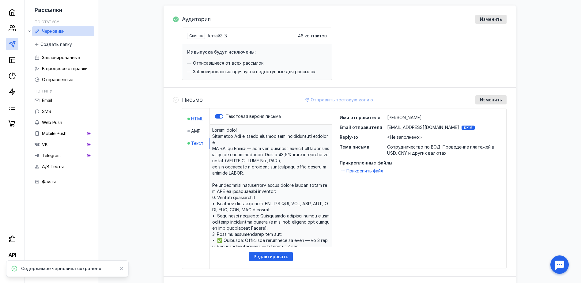
click at [193, 121] on span "HTML" at bounding box center [197, 119] width 12 height 6
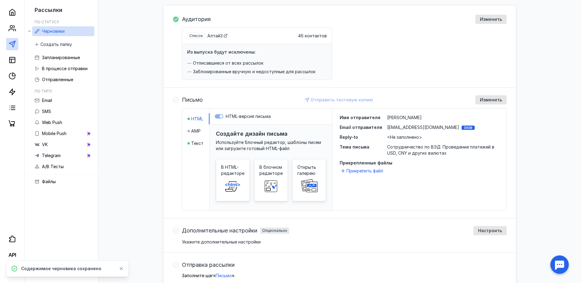
click at [220, 116] on label "HTML-версия письма" at bounding box center [271, 116] width 112 height 6
click at [230, 177] on span at bounding box center [233, 186] width 20 height 20
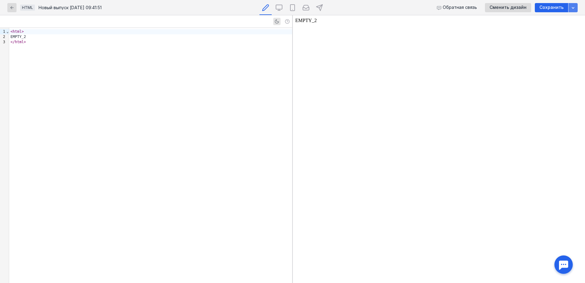
click at [576, 7] on icon "button" at bounding box center [573, 7] width 5 height 5
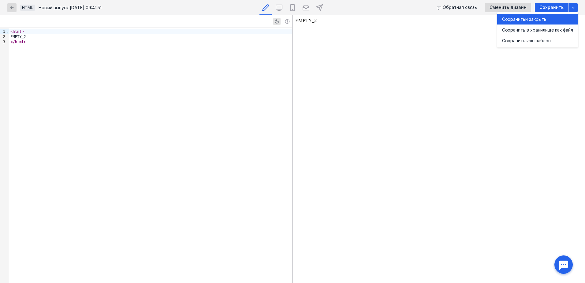
click at [543, 19] on span "и закрыть" at bounding box center [536, 19] width 21 height 6
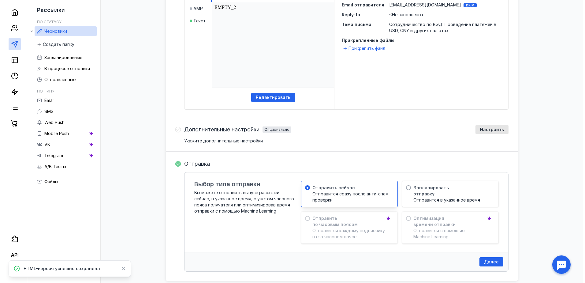
scroll to position [215, 0]
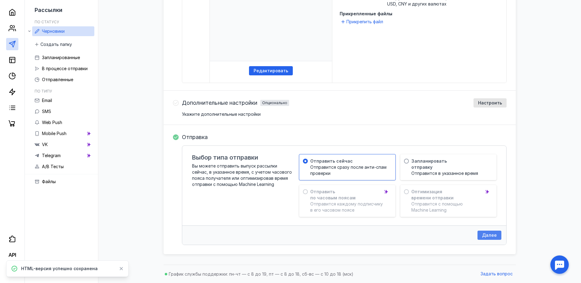
click at [493, 238] on span "Далее" at bounding box center [489, 235] width 15 height 5
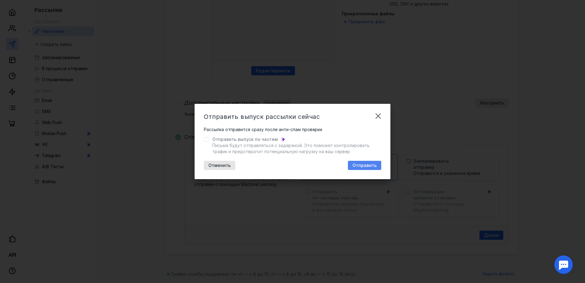
click at [357, 164] on span "Отправить" at bounding box center [365, 165] width 24 height 5
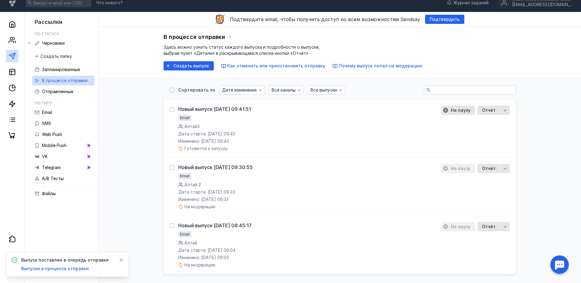
scroll to position [26, 0]
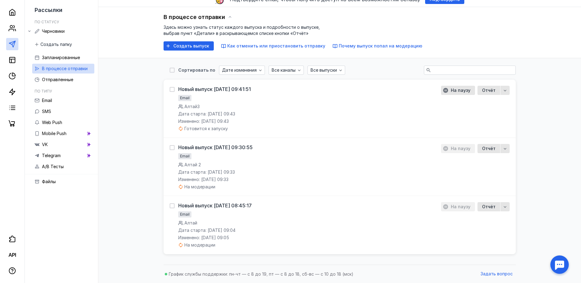
drag, startPoint x: 577, startPoint y: 132, endPoint x: 554, endPoint y: 106, distance: 33.8
click at [576, 132] on div "Подтвердите email, чтобы получить доступ ко всем возможностям Sendsay Подтверди…" at bounding box center [339, 137] width 483 height 291
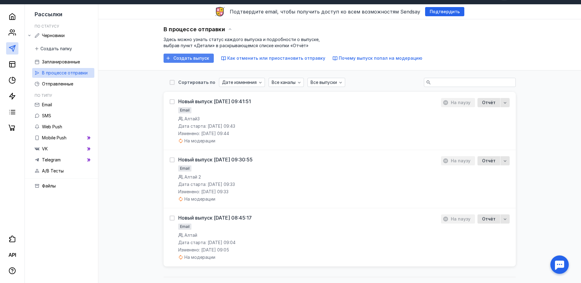
scroll to position [0, 0]
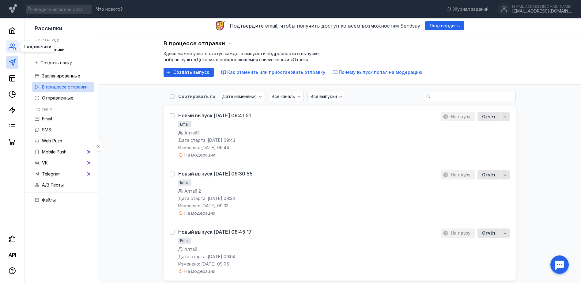
click at [13, 46] on icon at bounding box center [12, 46] width 7 height 7
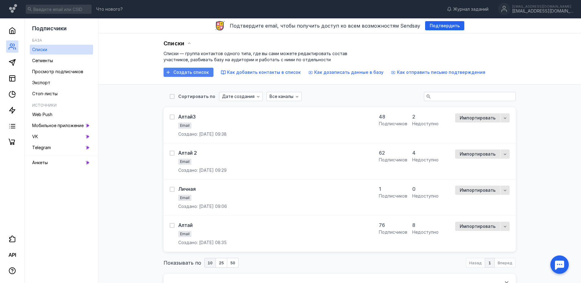
click at [187, 74] on span "Создать список" at bounding box center [191, 72] width 36 height 5
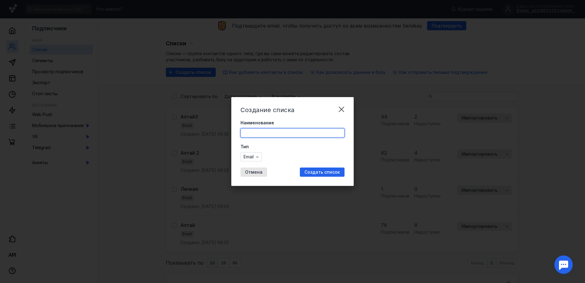
click at [270, 134] on input "Наименование" at bounding box center [292, 133] width 103 height 9
type input "Алтай4"
click at [325, 168] on div "Создать список" at bounding box center [322, 171] width 45 height 9
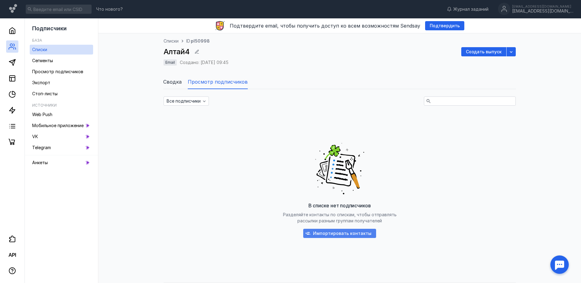
click at [344, 236] on div "Импортировать контакты" at bounding box center [339, 233] width 73 height 9
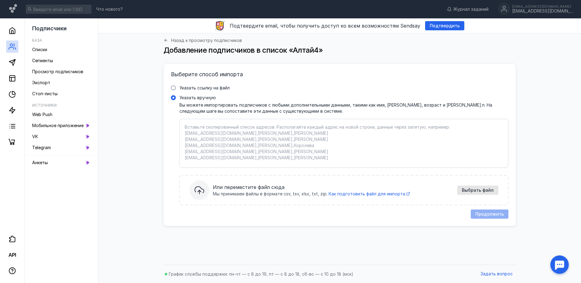
click at [210, 128] on textarea "Указать вручную Вы можете импортировать подписчиков с любыми дополнительными да…" at bounding box center [344, 143] width 318 height 39
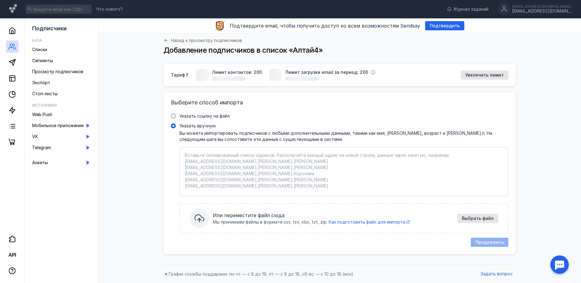
paste textarea "[EMAIL_ADDRESS][DOMAIN_NAME] [EMAIL_ADDRESS][DOMAIN_NAME] [EMAIL_ADDRESS][DOMAI…"
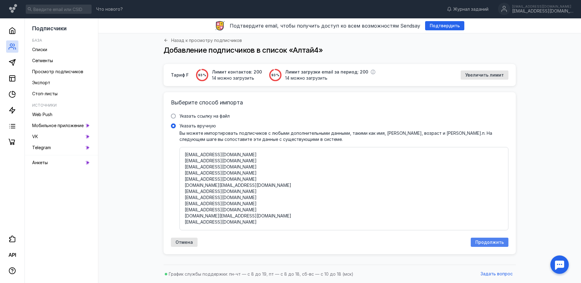
type textarea "[EMAIL_ADDRESS][DOMAIN_NAME] [EMAIL_ADDRESS][DOMAIN_NAME] [EMAIL_ADDRESS][DOMAI…"
click at [494, 243] on span "Продолжить" at bounding box center [489, 242] width 28 height 5
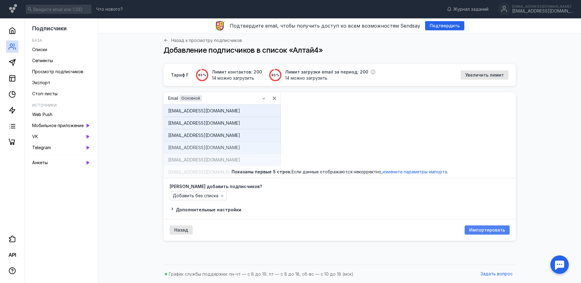
click at [490, 228] on span "Импортировать" at bounding box center [487, 230] width 36 height 5
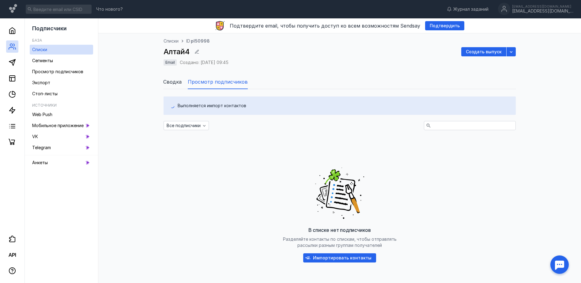
click at [487, 46] on div "Списки ID pl50998 Алтай4 Создать выпуск Email Создано: [DATE] 09:45" at bounding box center [340, 55] width 352 height 35
click at [487, 51] on span "Создать выпуск" at bounding box center [484, 51] width 36 height 5
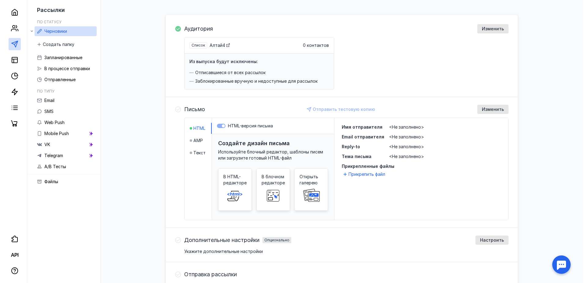
scroll to position [61, 0]
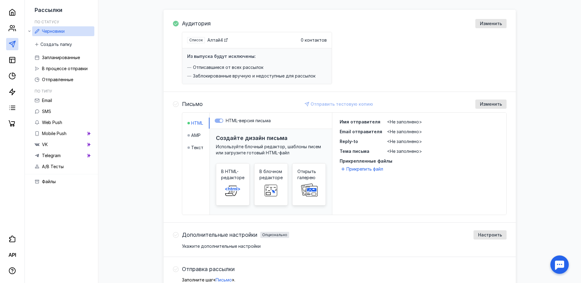
click at [225, 189] on icon at bounding box center [233, 190] width 20 height 12
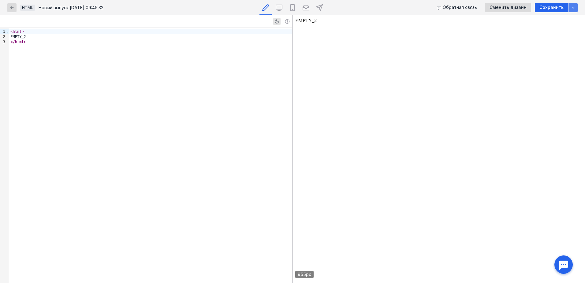
click at [577, 7] on div "button" at bounding box center [573, 7] width 9 height 9
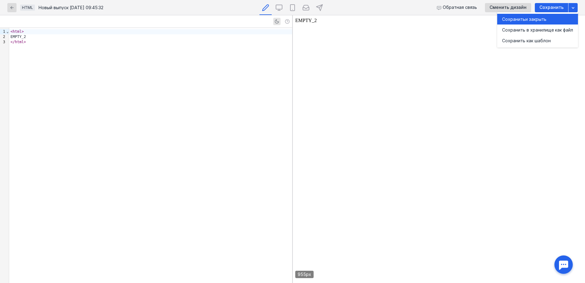
click at [533, 20] on span "и закрыть" at bounding box center [536, 19] width 21 height 6
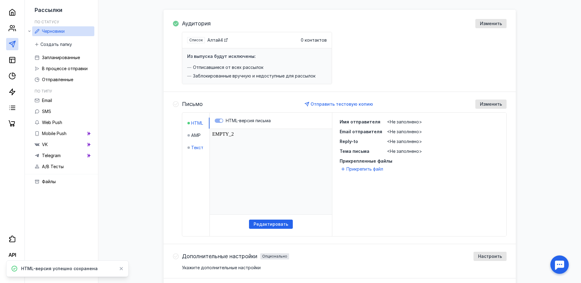
click at [193, 150] on span "Текст" at bounding box center [197, 148] width 12 height 6
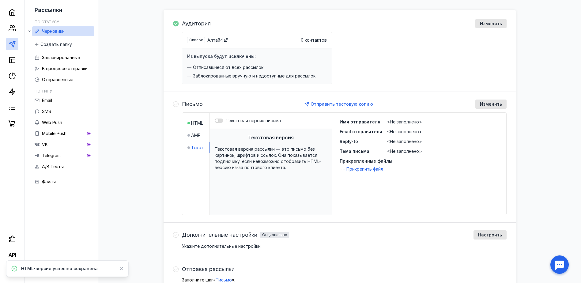
click at [220, 120] on div at bounding box center [219, 121] width 9 height 4
click at [215, 121] on input "Текстовая версия письма" at bounding box center [215, 121] width 0 height 0
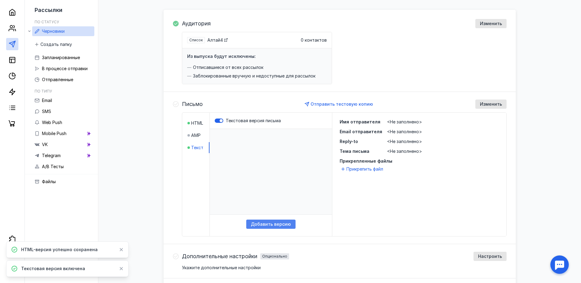
click at [271, 223] on span "Добавить версию" at bounding box center [271, 224] width 40 height 5
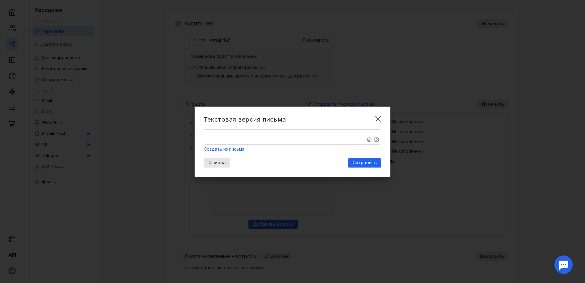
click at [254, 145] on div "​ Создать из письма" at bounding box center [293, 140] width 178 height 23
click at [236, 131] on textarea "​" at bounding box center [292, 137] width 177 height 15
paste textarea "Loremi dolo! Sitametco Adi elitsedd eiusmod tem incididuntutl etdolore. MA «Ali…"
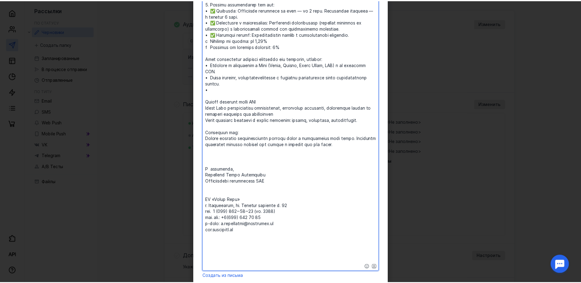
scroll to position [155, 0]
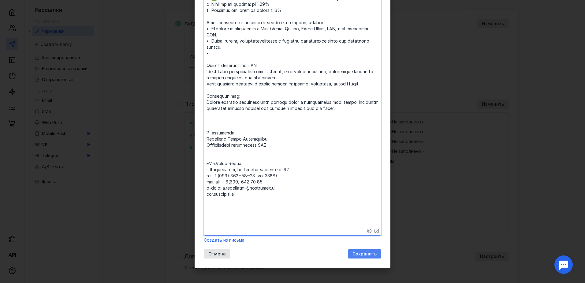
type textarea "​Loremi dolo! Sitametco Adi elitsedd eiusmod tem incididuntutl etdolore. MA «Al…"
click at [360, 251] on div "Сохранить" at bounding box center [364, 253] width 33 height 9
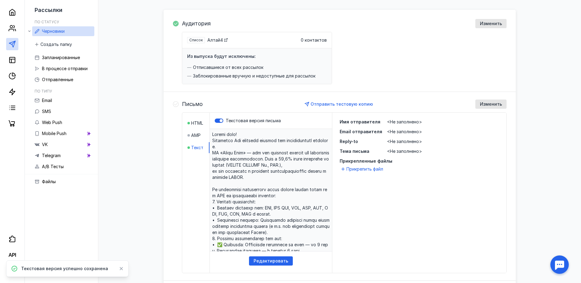
click at [400, 122] on span "<Не заполнено>" at bounding box center [404, 121] width 35 height 5
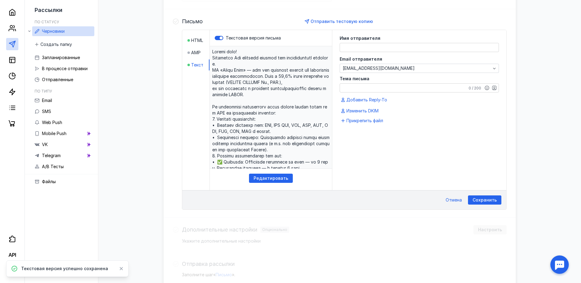
scroll to position [153, 0]
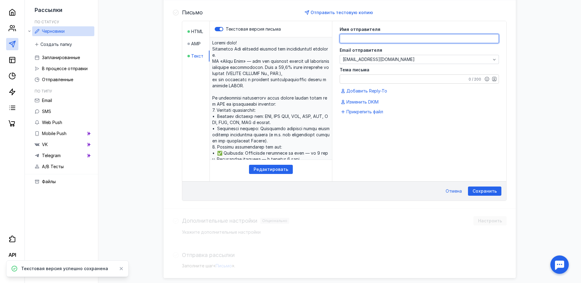
click at [359, 38] on textarea at bounding box center [419, 38] width 159 height 9
paste textarea "[PERSON_NAME]"
type textarea "[PERSON_NAME]"
click at [362, 80] on textarea "Тема письма" at bounding box center [419, 79] width 159 height 9
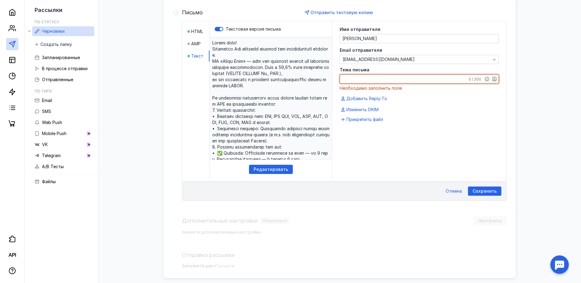
paste textarea "Сотрудничество по ВЭД: Проведение платежей в USD, CNY и других валютах"
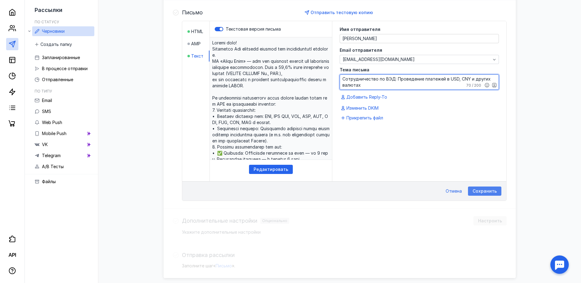
type textarea "Сотрудничество по ВЭД: Проведение платежей в USD, CNY и других валютах"
click at [489, 188] on div "Сохранить" at bounding box center [484, 190] width 33 height 9
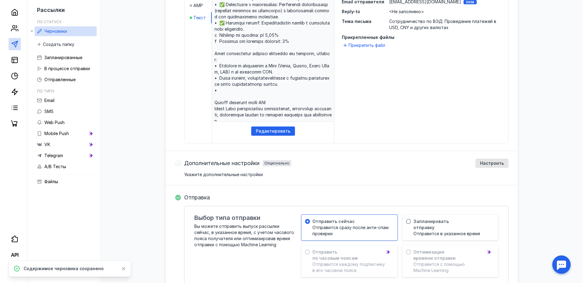
scroll to position [251, 0]
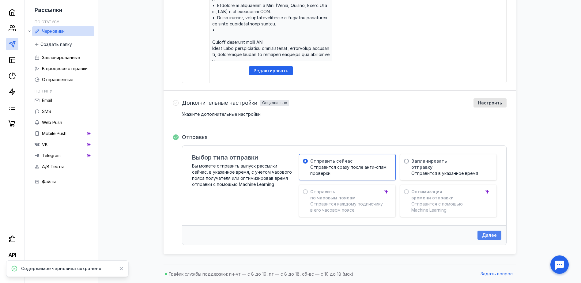
click at [493, 235] on span "Далее" at bounding box center [489, 235] width 15 height 5
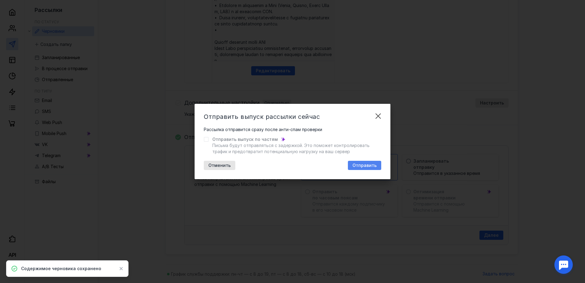
click at [359, 164] on span "Отправить" at bounding box center [365, 165] width 24 height 5
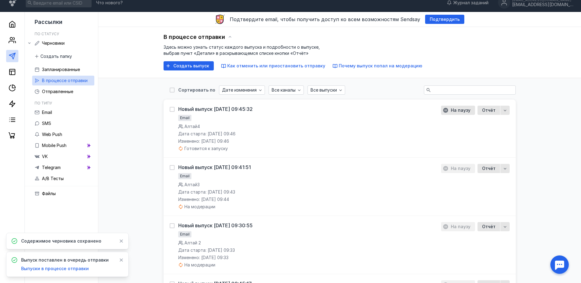
scroll to position [85, 0]
